Goal: Navigation & Orientation: Go to known website

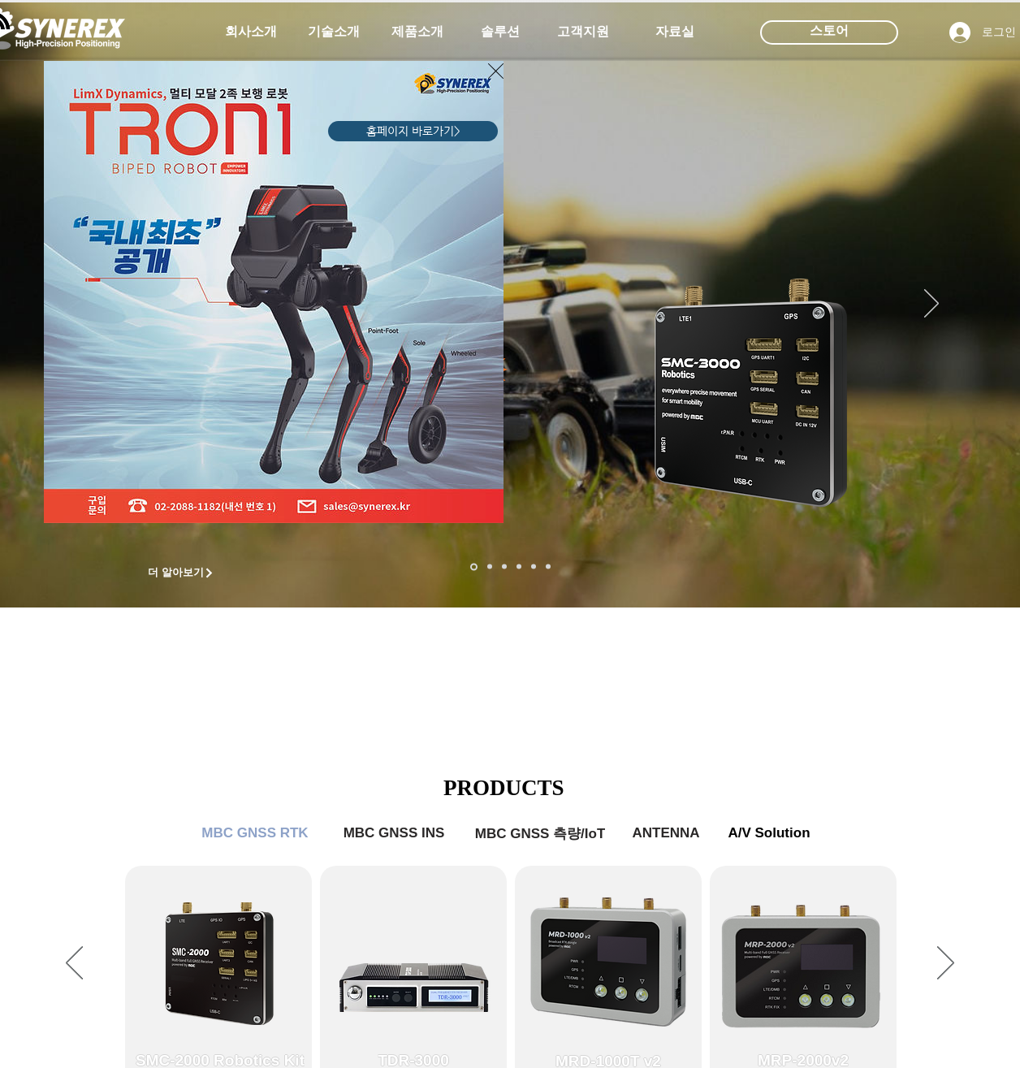
click at [608, 691] on div "LimX Dinamics" at bounding box center [510, 534] width 1020 height 1068
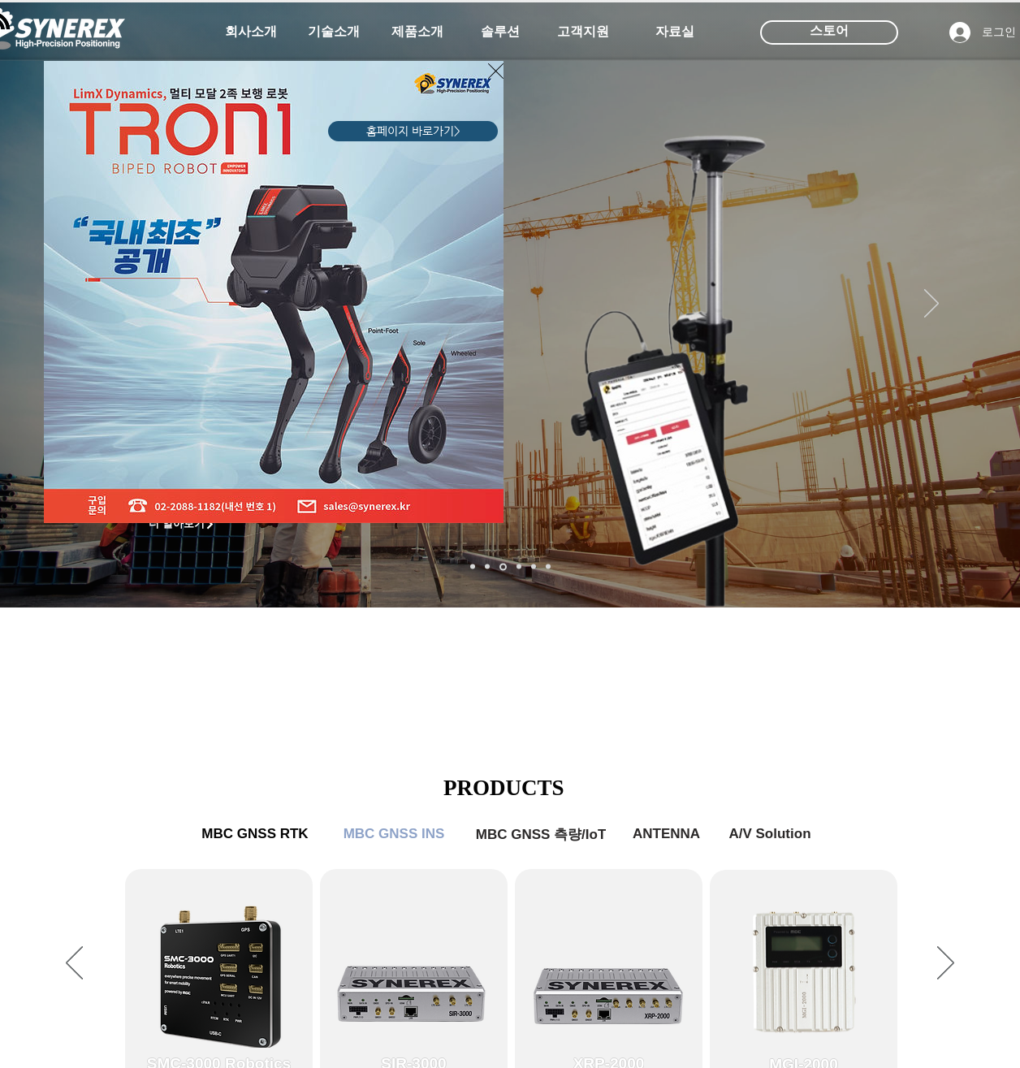
click at [421, 136] on span "홈페이지 바로가기>" at bounding box center [413, 131] width 94 height 16
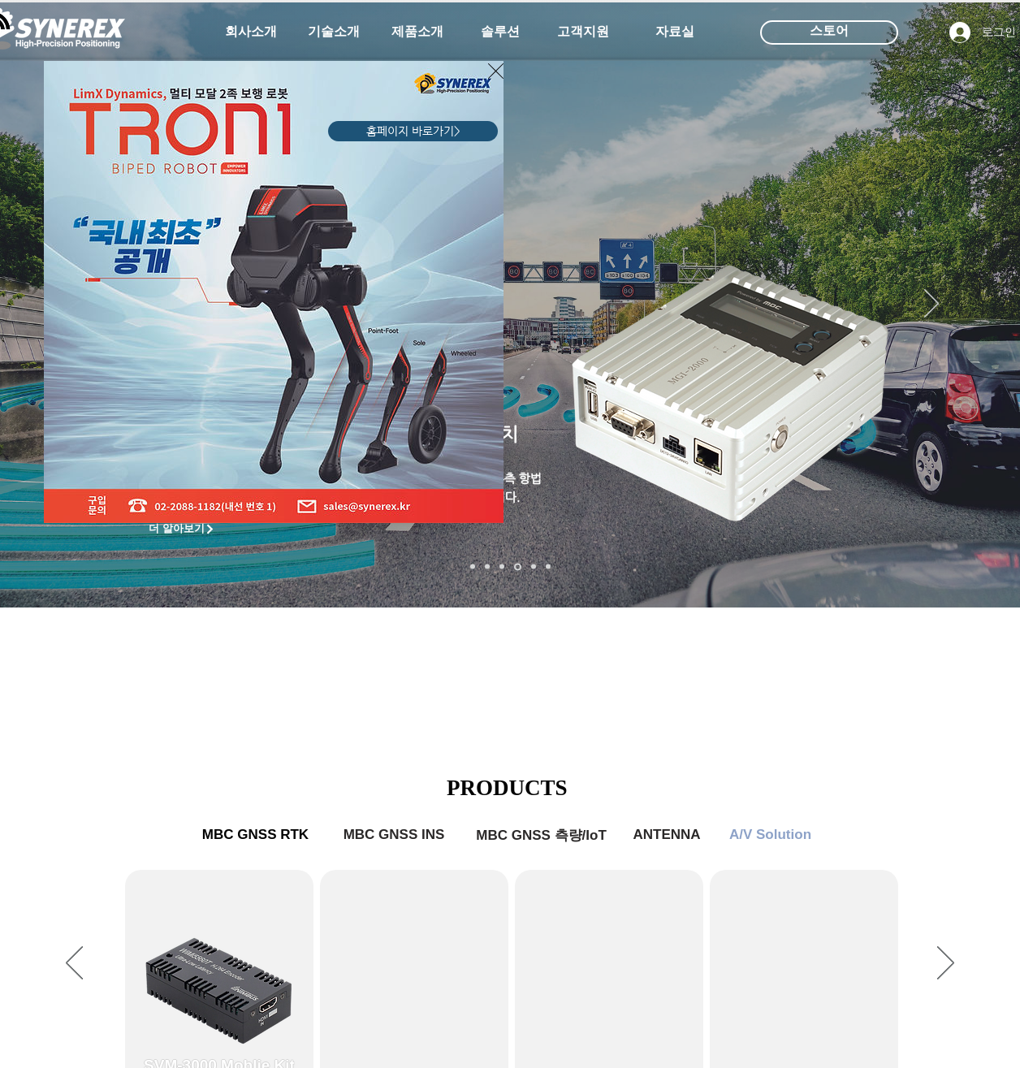
click at [976, 590] on div "LimX Dinamics" at bounding box center [510, 534] width 1020 height 1068
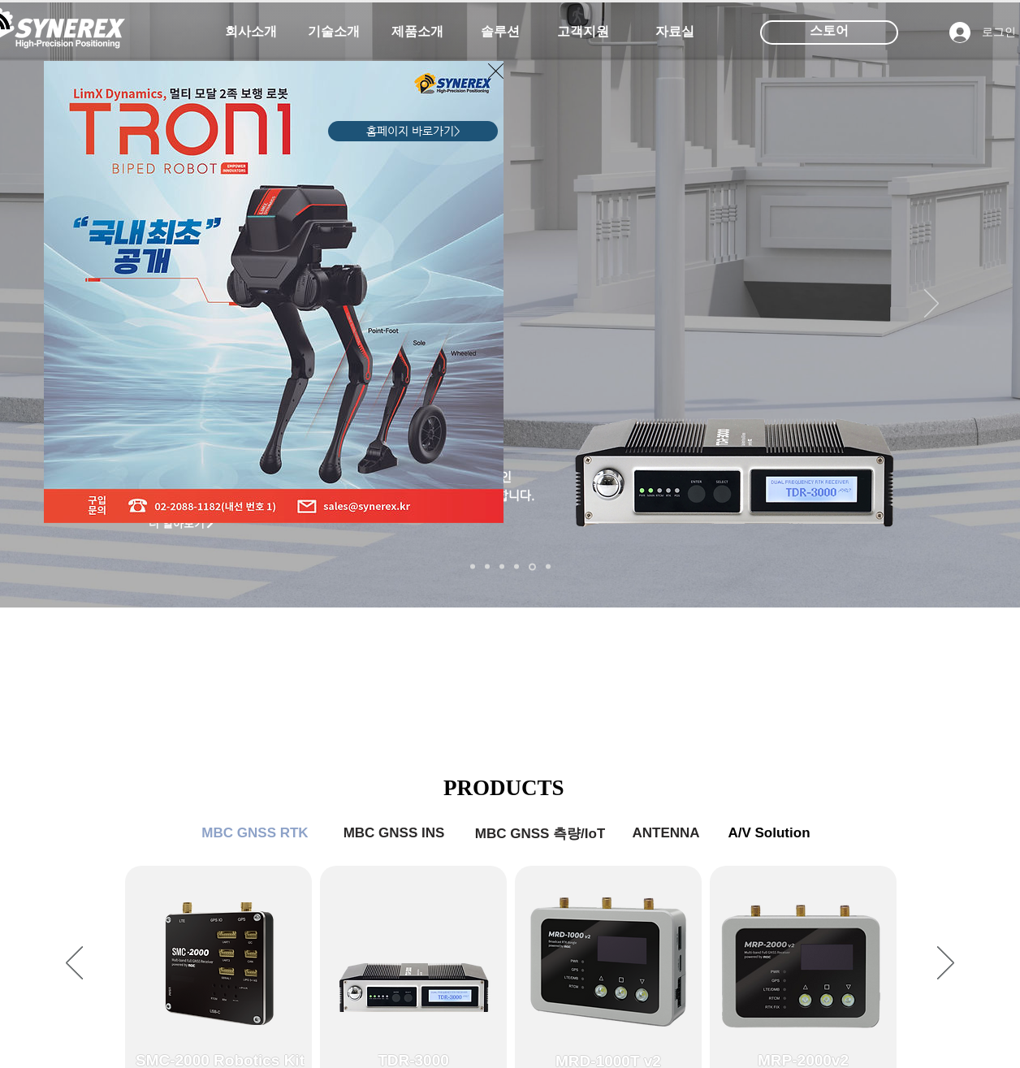
click at [981, 595] on div "LimX Dinamics" at bounding box center [510, 534] width 1020 height 1068
click at [986, 595] on div "LimX Dinamics" at bounding box center [510, 534] width 1020 height 1068
drag, startPoint x: 986, startPoint y: 595, endPoint x: 994, endPoint y: 599, distance: 8.7
click at [986, 595] on div "LimX Dinamics" at bounding box center [510, 534] width 1020 height 1068
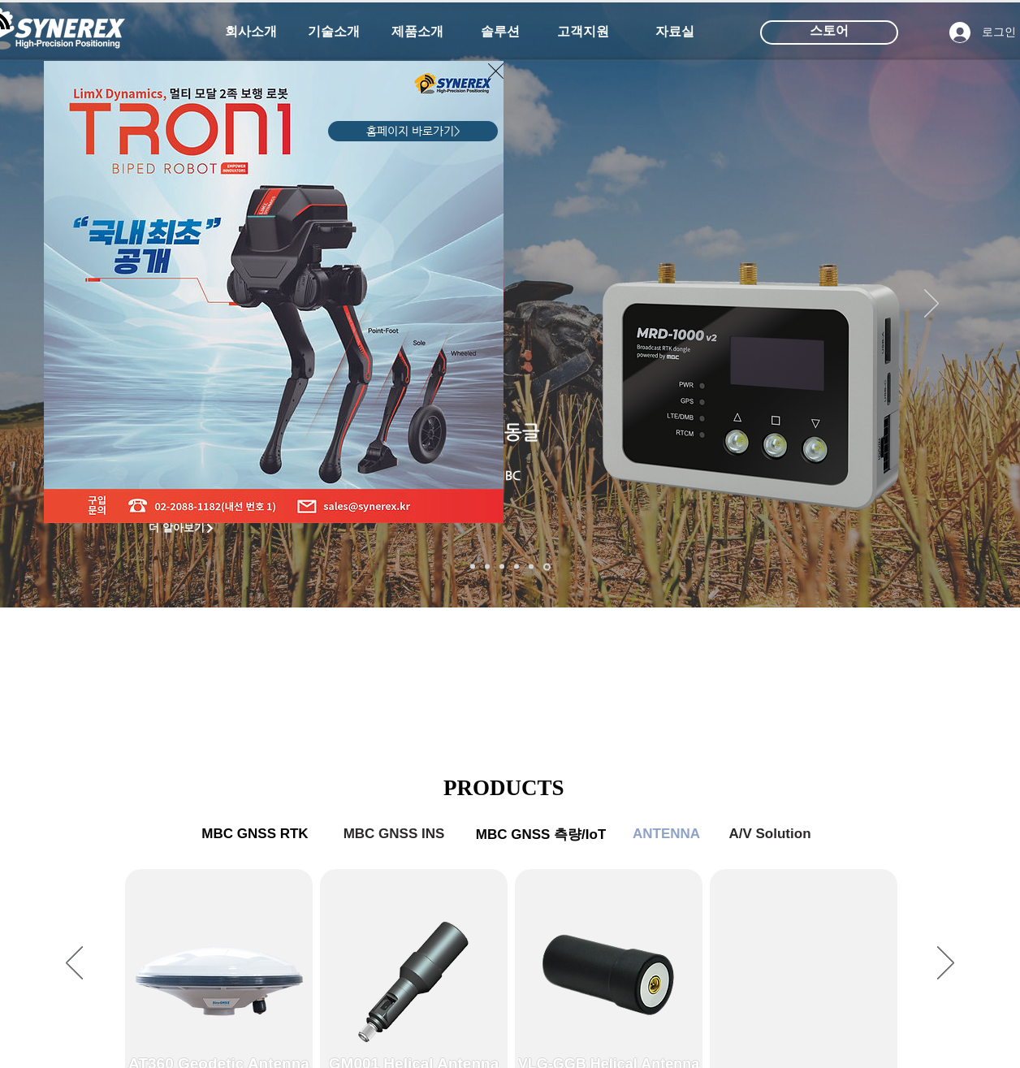
click at [361, 693] on div "LimX Dinamics" at bounding box center [510, 534] width 1020 height 1068
click at [985, 599] on div "LimX Dinamics" at bounding box center [510, 534] width 1020 height 1068
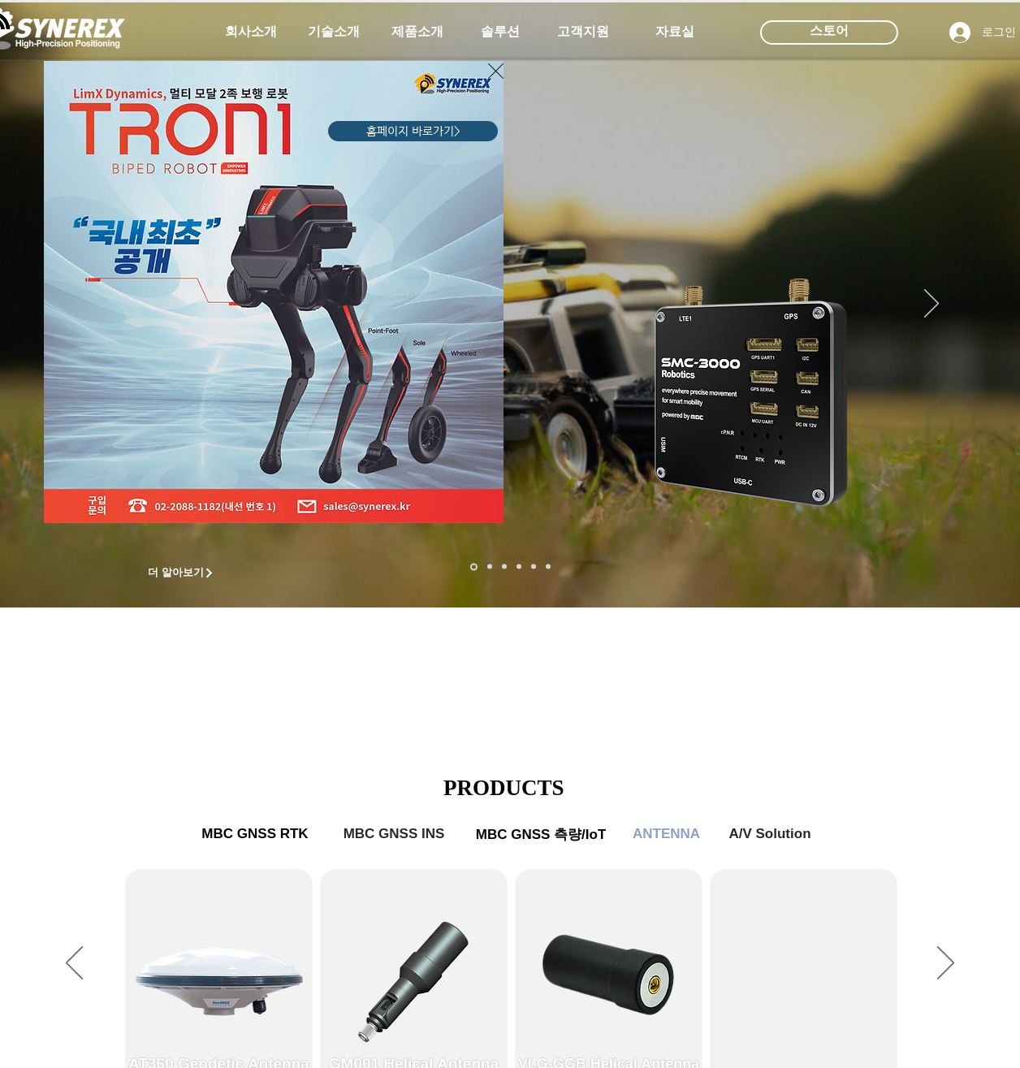
click at [981, 596] on div "LimX Dinamics" at bounding box center [510, 534] width 1020 height 1068
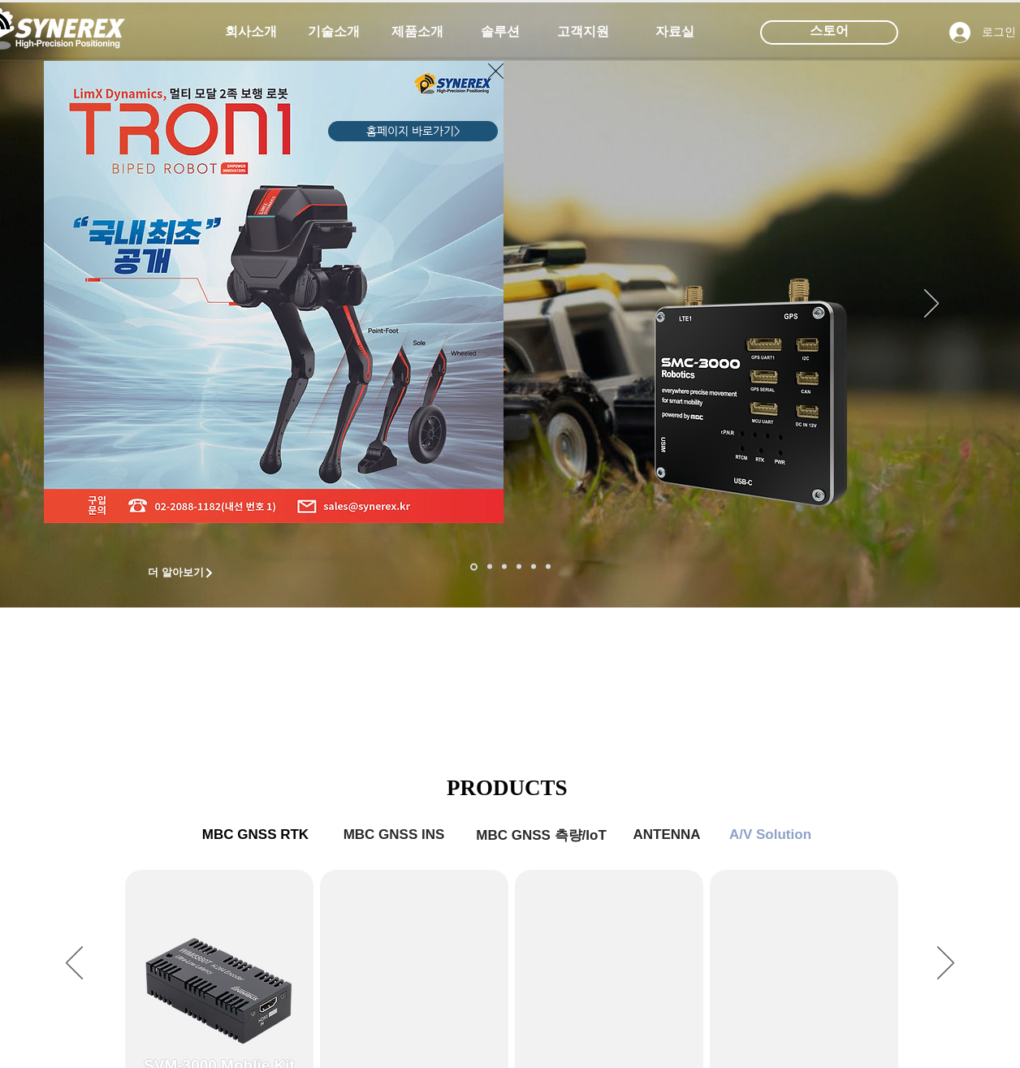
click at [656, 708] on div "LimX Dinamics" at bounding box center [510, 534] width 1020 height 1068
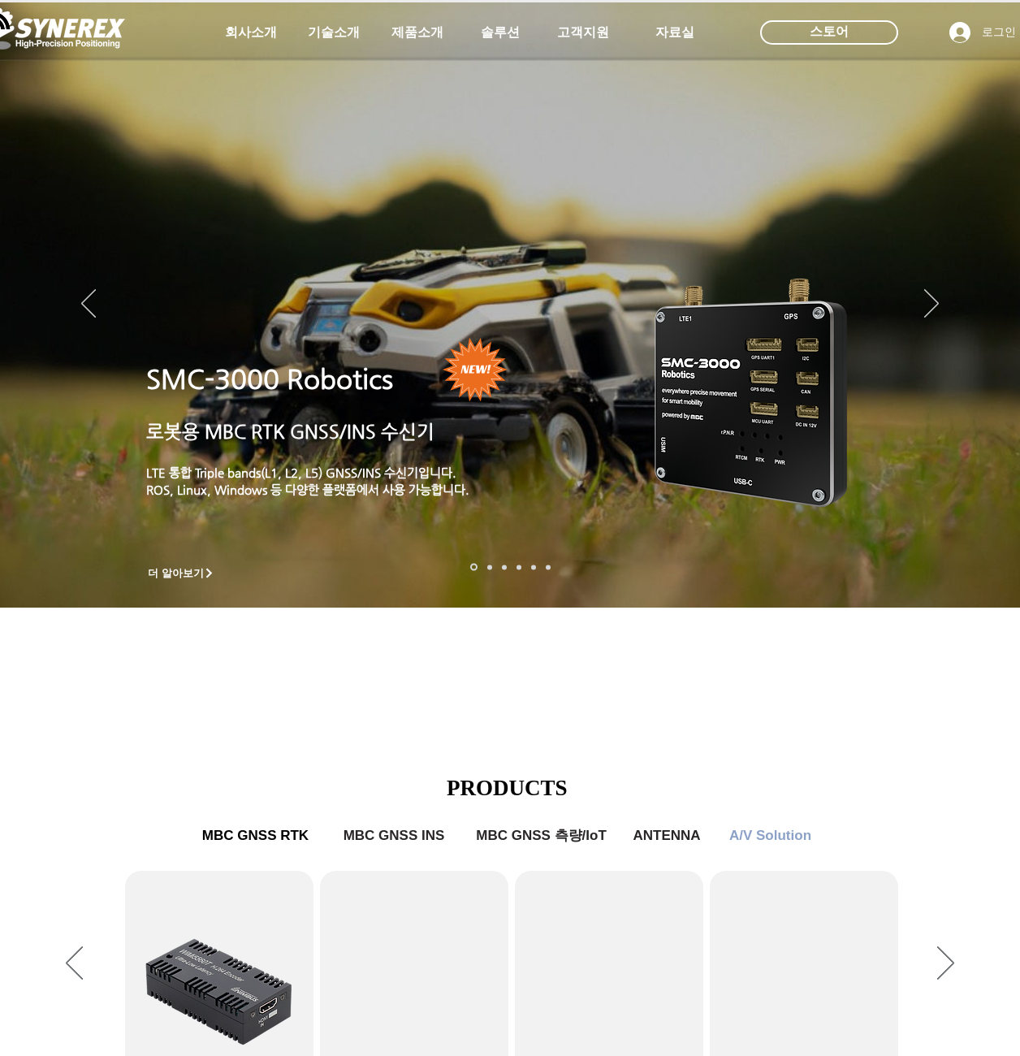
click at [509, 747] on div "슬라이드쇼" at bounding box center [510, 964] width 1020 height 447
click at [518, 728] on div "main content" at bounding box center [510, 495] width 1020 height 492
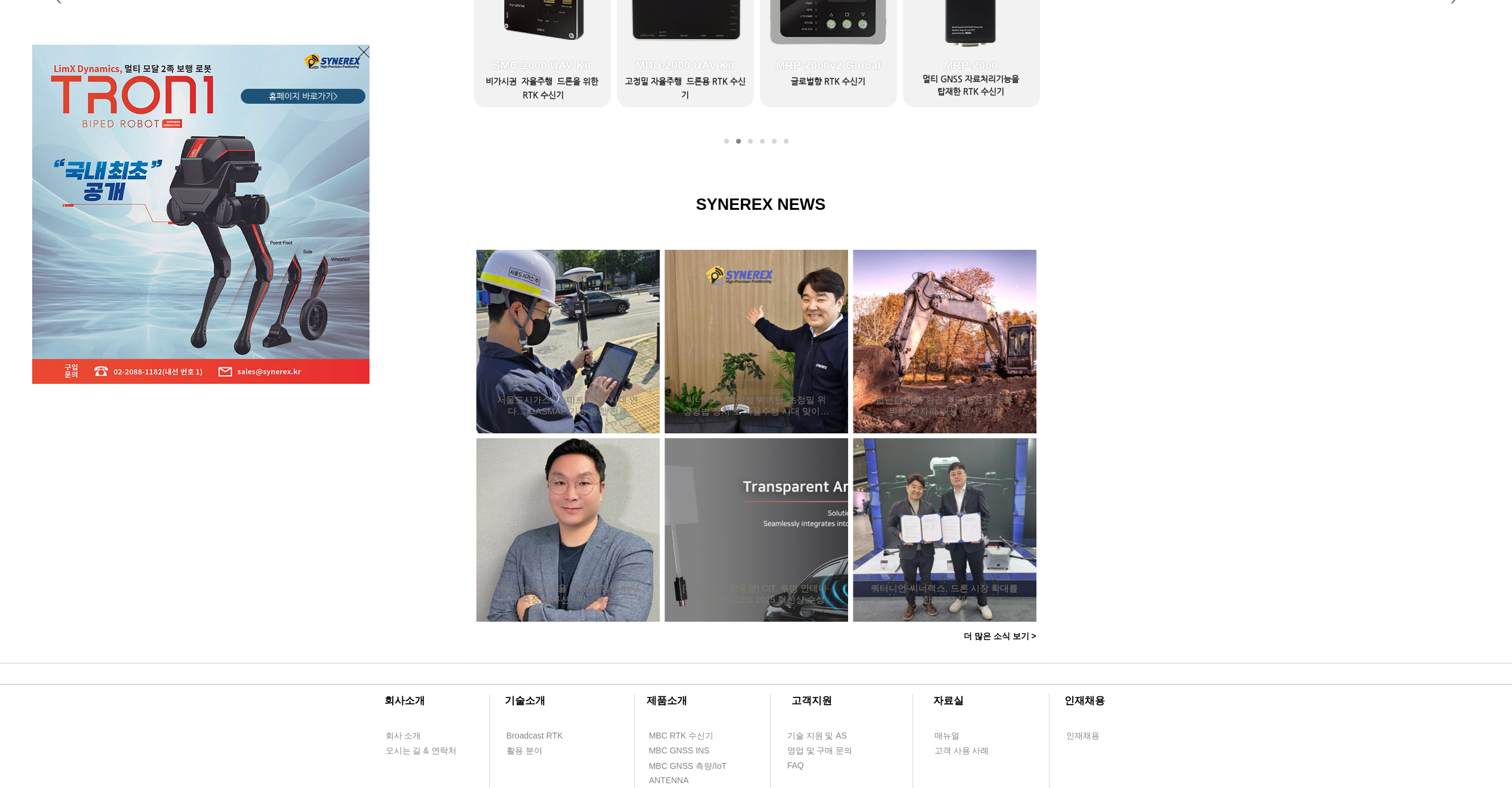
click at [748, 477] on div "LimX Dinamics" at bounding box center [756, 394] width 1512 height 788
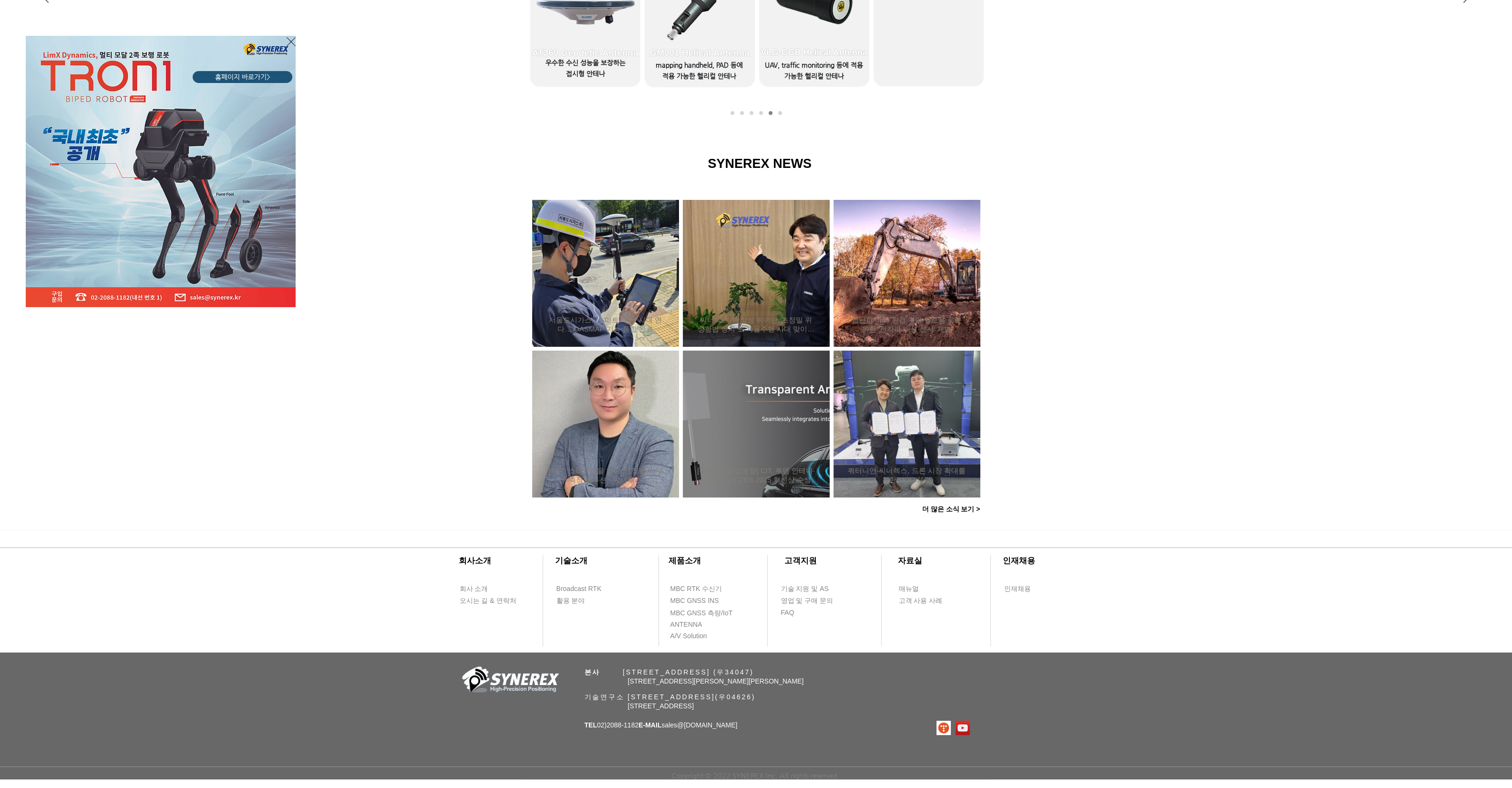
click at [599, 383] on div "LimX Dinamics" at bounding box center [756, 394] width 1512 height 788
click at [599, 362] on div "LimX Dinamics" at bounding box center [756, 394] width 1512 height 788
